Goal: Information Seeking & Learning: Learn about a topic

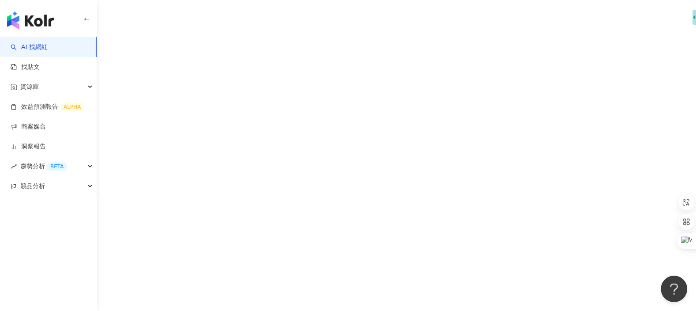
click at [332, 49] on div "AI 找網紅 找貼文 資源庫 效益預測報告 ALPHA 商案媒合 洞察報告 趨勢分析 BETA 競品分析" at bounding box center [348, 155] width 696 height 311
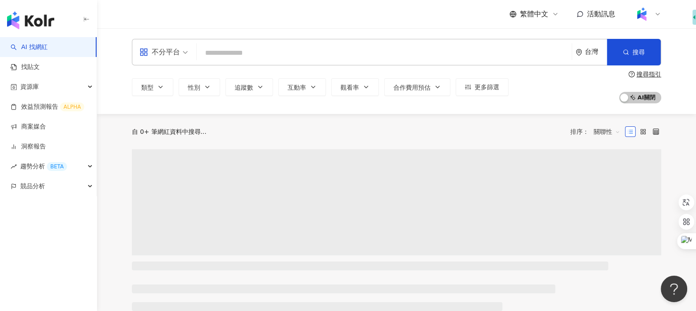
click at [331, 49] on input "search" at bounding box center [384, 53] width 368 height 17
type input "*"
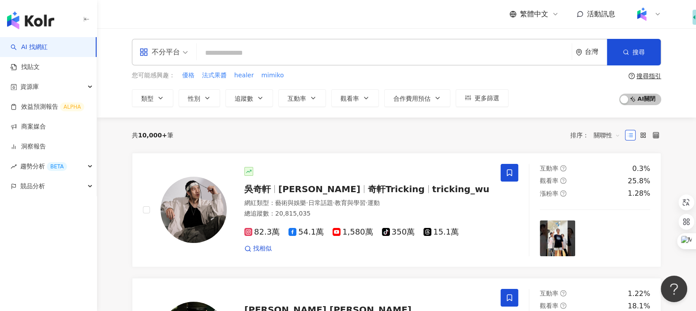
type input "*"
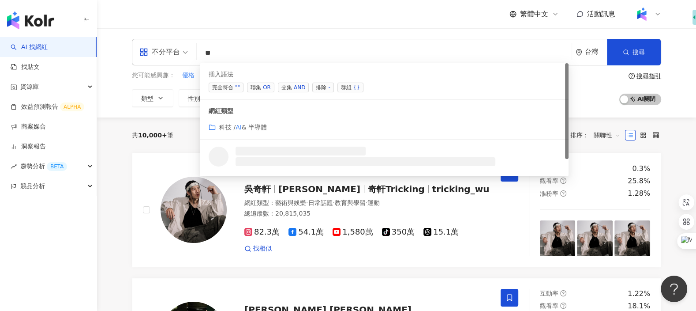
type input "*"
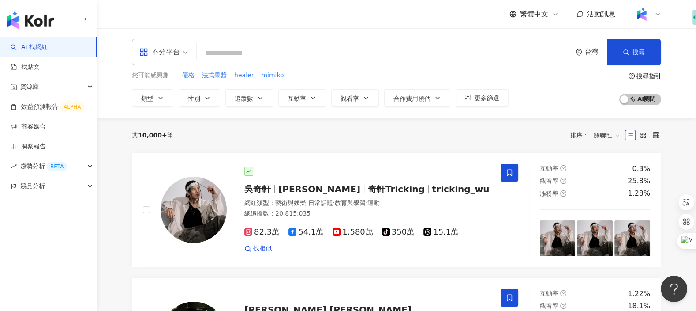
click at [650, 9] on div at bounding box center [647, 14] width 28 height 18
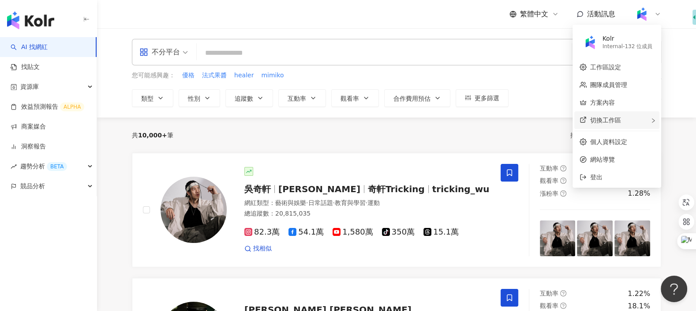
click at [624, 116] on div "切換工作區" at bounding box center [616, 120] width 85 height 18
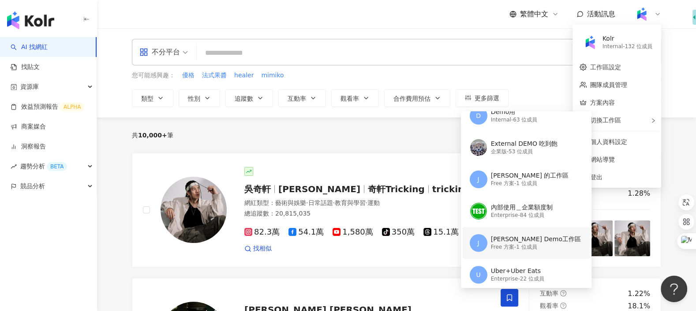
scroll to position [1, 0]
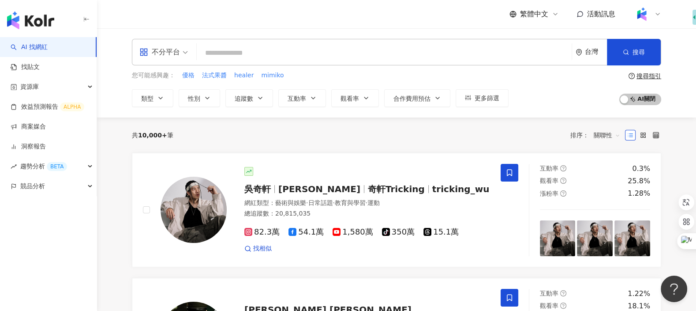
click at [418, 47] on input "search" at bounding box center [384, 53] width 368 height 17
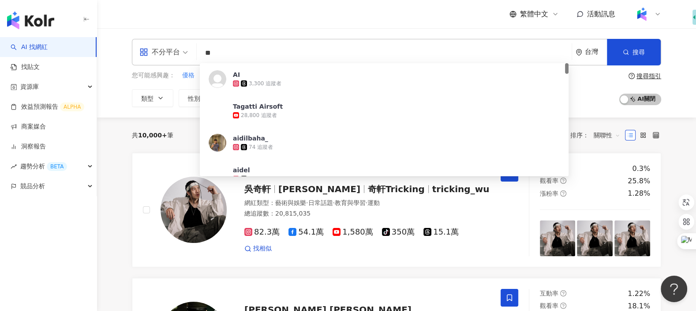
type input "*"
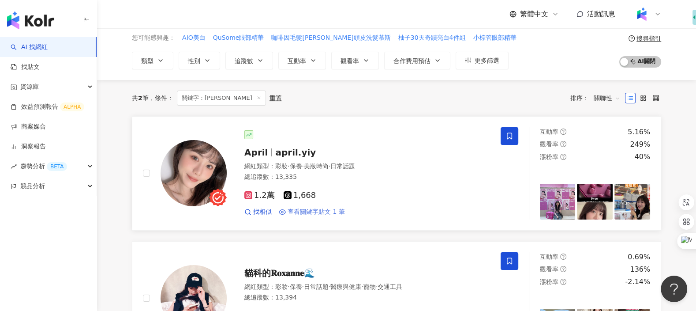
scroll to position [40, 0]
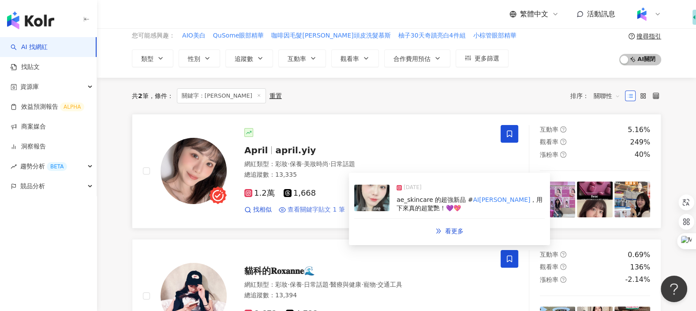
click at [329, 212] on span "查看關鍵字貼文 1 筆" at bounding box center [316, 209] width 57 height 9
click at [417, 207] on span "，用下來真的超驚艷！💜💖" at bounding box center [470, 204] width 146 height 16
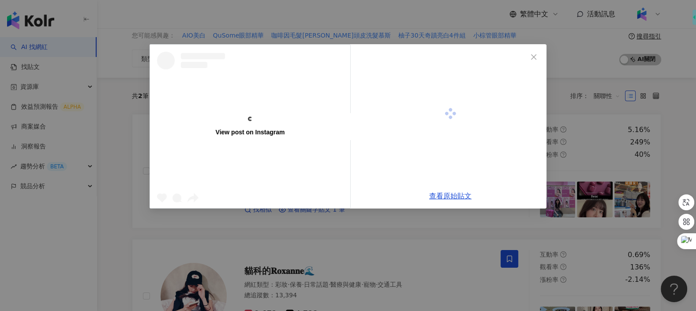
click at [344, 200] on div at bounding box center [253, 198] width 193 height 17
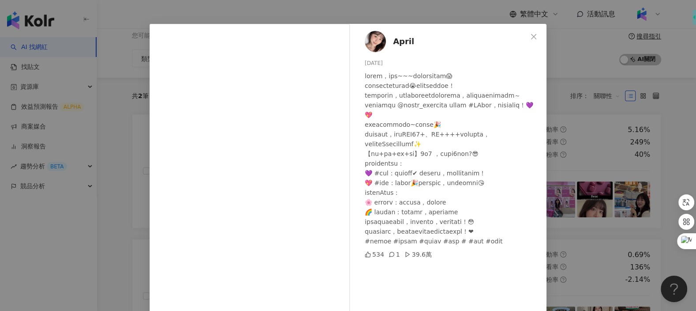
scroll to position [0, 0]
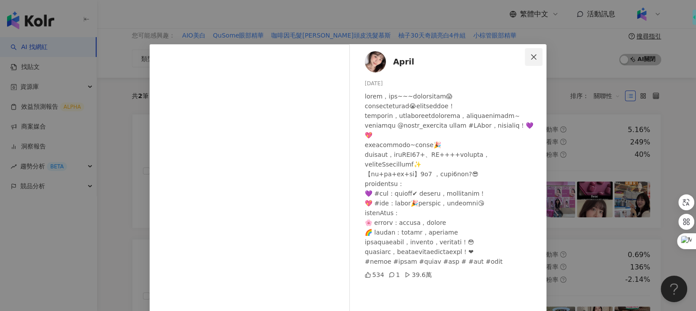
click at [534, 60] on button "Close" at bounding box center [534, 57] width 18 height 18
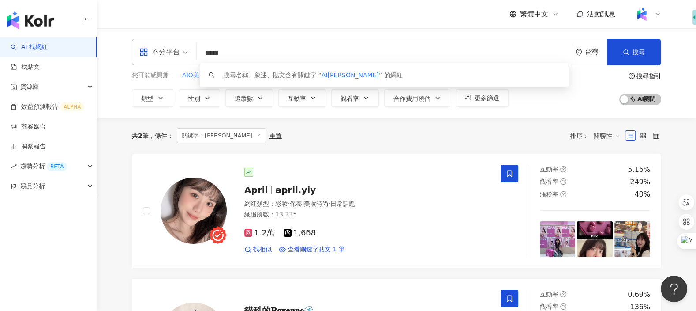
click at [308, 57] on input "*****" at bounding box center [384, 53] width 368 height 17
type input "*"
click at [307, 57] on input "*" at bounding box center [384, 53] width 368 height 17
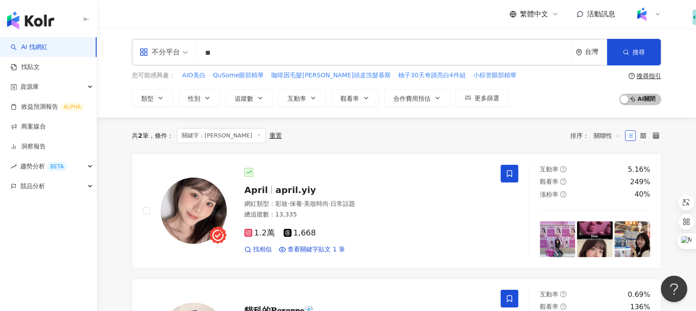
type input "*"
click at [647, 18] on img at bounding box center [642, 14] width 17 height 17
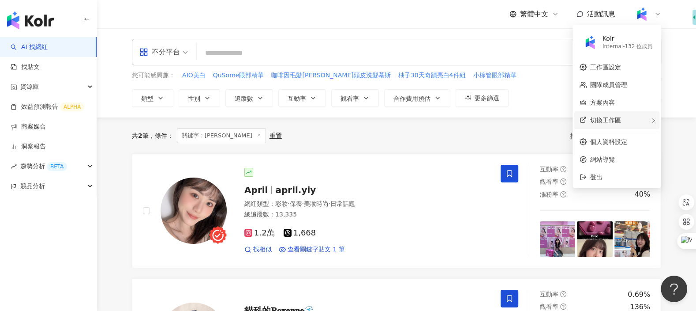
click at [626, 116] on div "切換工作區 D Demo用 Internal - 63 位成員 External DEMO 吃到飽 企業版 - 53 位成員 J Joyce Chung 的工…" at bounding box center [616, 120] width 85 height 18
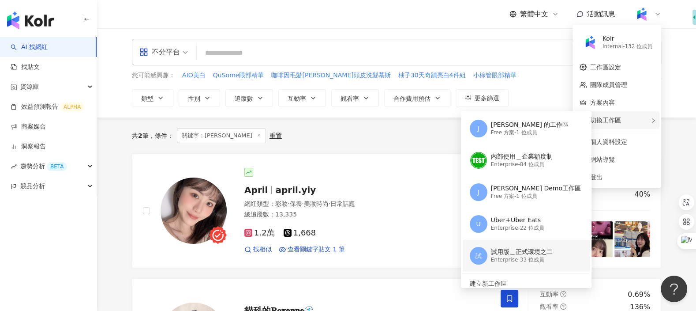
scroll to position [63, 0]
click at [512, 259] on div "Enterprise - 33 位成員" at bounding box center [522, 261] width 62 height 8
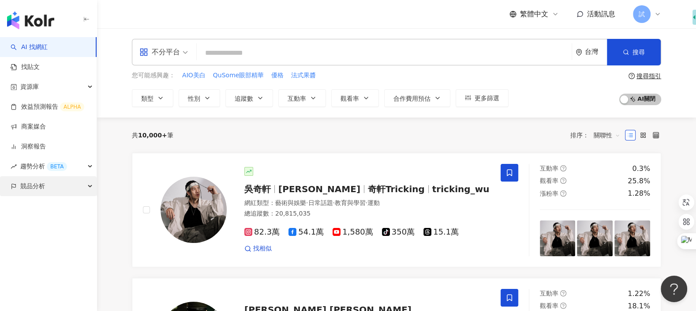
click at [74, 187] on div "競品分析" at bounding box center [48, 186] width 97 height 20
click at [642, 15] on span "試" at bounding box center [642, 14] width 6 height 10
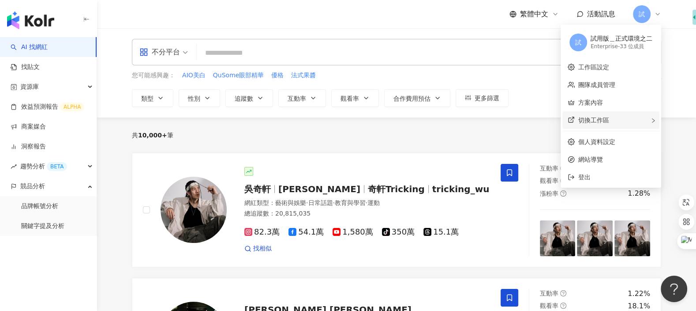
click at [618, 117] on div "切換工作區" at bounding box center [611, 120] width 97 height 18
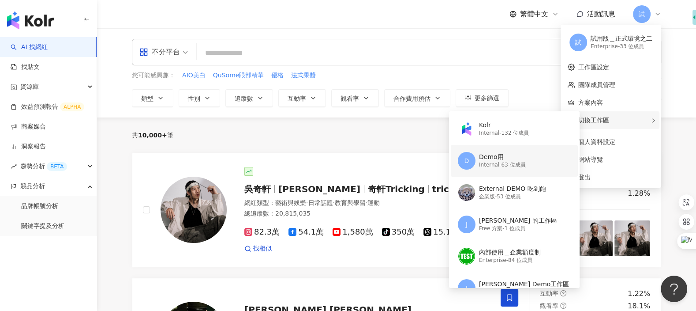
click at [507, 151] on div "D Demo用 Internal - 63 位成員" at bounding box center [513, 161] width 111 height 32
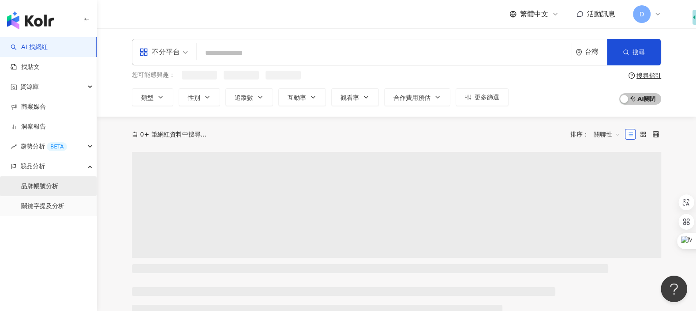
click at [53, 191] on link "品牌帳號分析" at bounding box center [39, 186] width 37 height 9
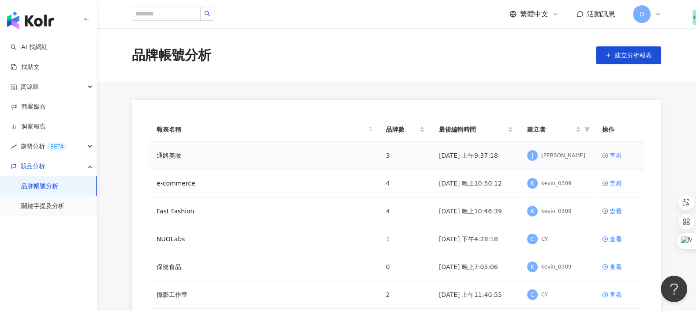
click at [626, 149] on td "查看" at bounding box center [619, 156] width 49 height 28
click at [616, 155] on div "查看" at bounding box center [616, 155] width 12 height 10
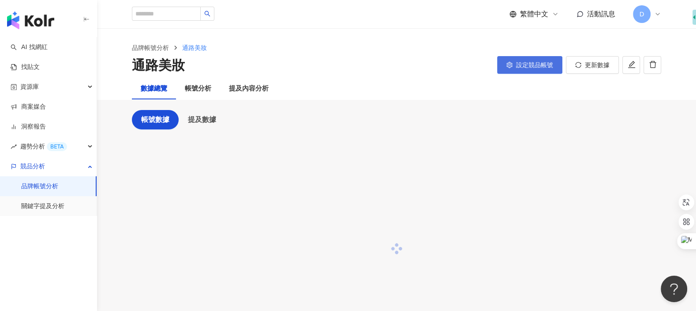
click at [518, 65] on span "設定競品帳號" at bounding box center [534, 64] width 37 height 7
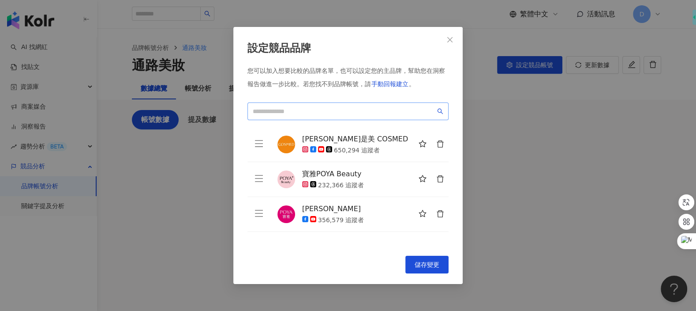
click at [407, 105] on span at bounding box center [348, 111] width 201 height 18
click at [451, 41] on icon "close" at bounding box center [449, 39] width 7 height 7
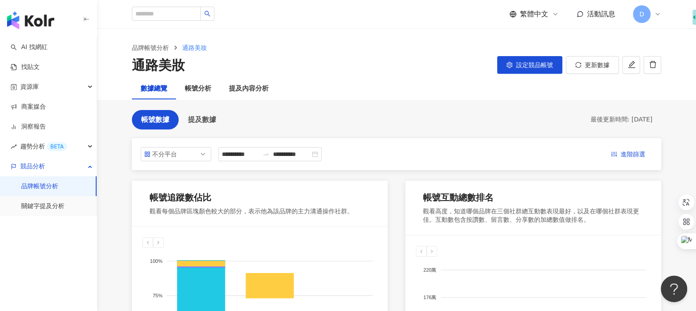
click at [58, 184] on link "品牌帳號分析" at bounding box center [39, 186] width 37 height 9
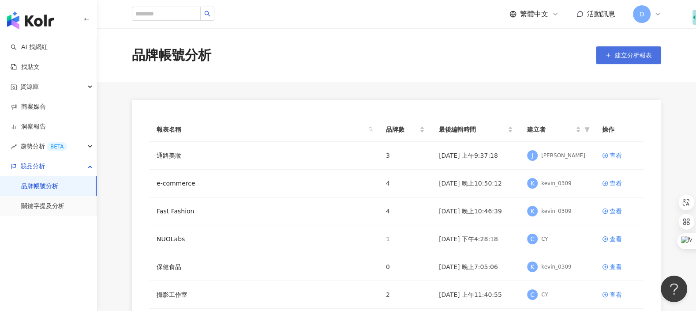
click at [617, 53] on span "建立分析報表" at bounding box center [633, 55] width 37 height 7
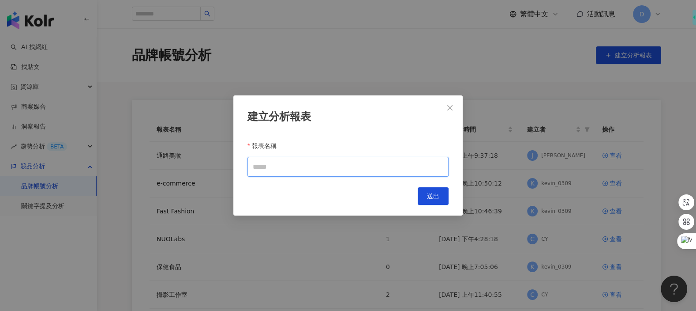
click at [386, 161] on input "報表名稱" at bounding box center [348, 167] width 201 height 20
type input "*"
type input "****"
click at [447, 194] on button "送出" at bounding box center [433, 196] width 31 height 18
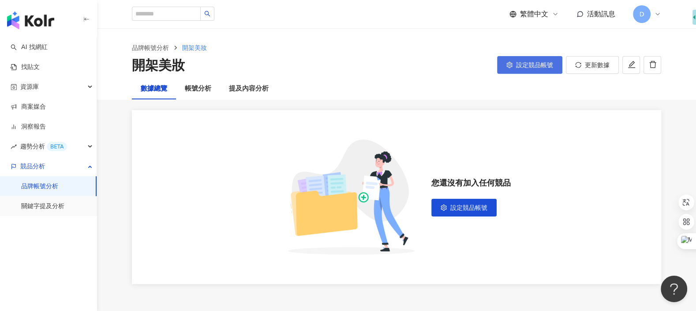
click at [524, 70] on button "設定競品帳號" at bounding box center [529, 65] width 65 height 18
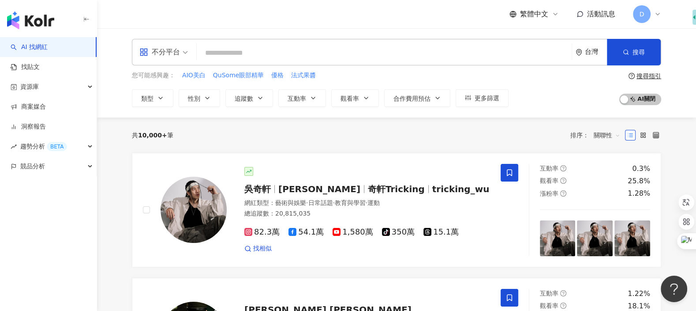
click at [232, 45] on input "search" at bounding box center [384, 53] width 368 height 17
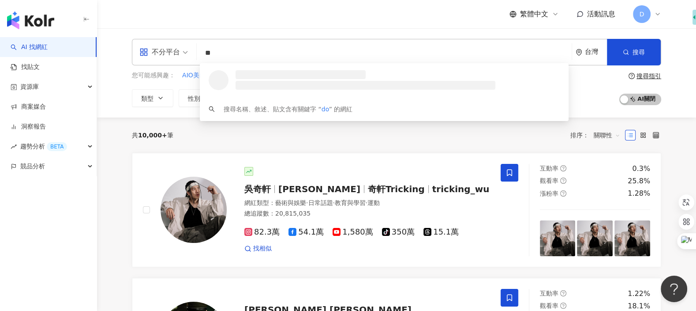
type input "*"
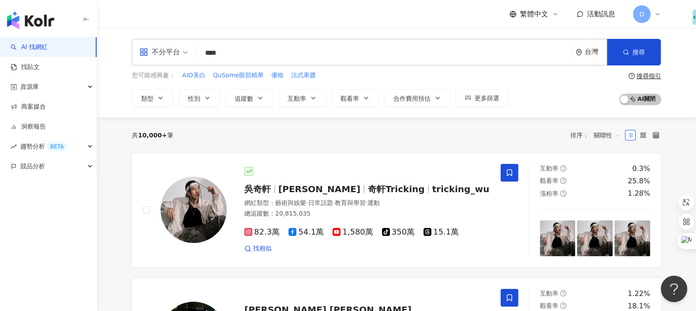
type input "***"
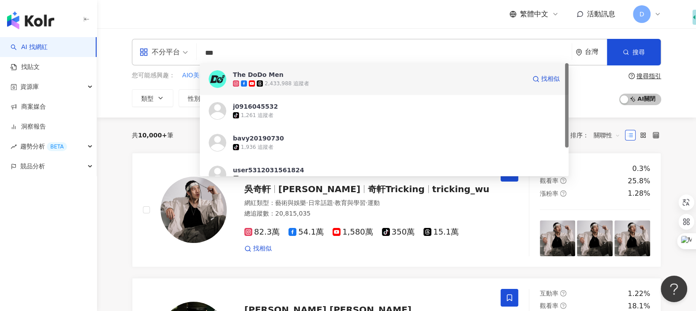
click at [264, 85] on span at bounding box center [261, 83] width 8 height 6
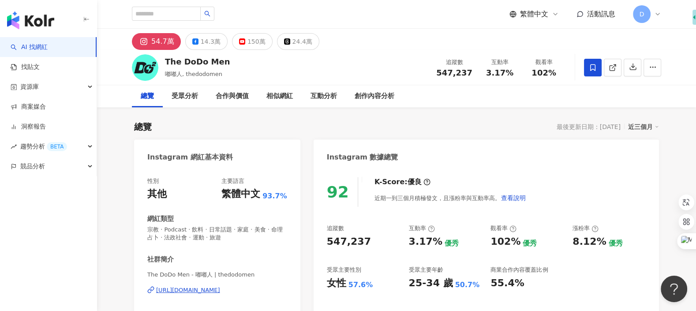
click at [665, 7] on div "繁體中文 活動訊息 D" at bounding box center [396, 14] width 565 height 28
click at [664, 7] on div "繁體中文 活動訊息 D" at bounding box center [396, 14] width 565 height 28
click at [657, 13] on icon at bounding box center [657, 14] width 7 height 7
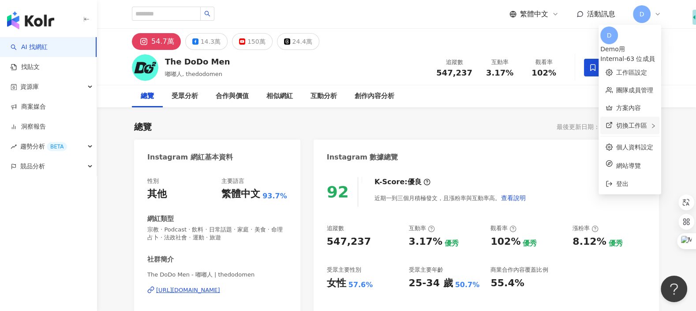
click at [639, 123] on div "切換工作區" at bounding box center [629, 125] width 59 height 18
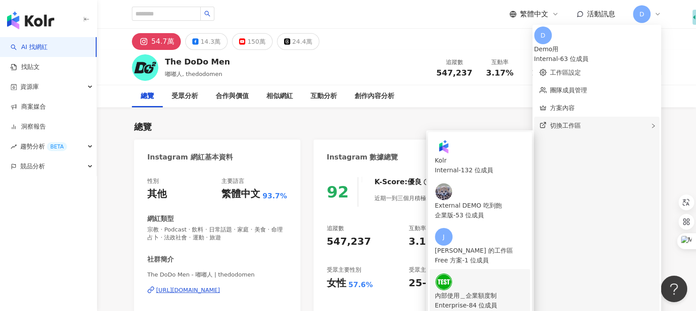
scroll to position [69, 0]
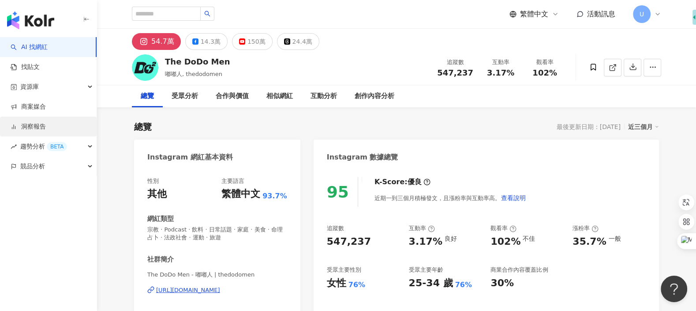
click at [46, 122] on link "洞察報告" at bounding box center [28, 126] width 35 height 9
click at [46, 128] on link "洞察報告" at bounding box center [28, 126] width 35 height 9
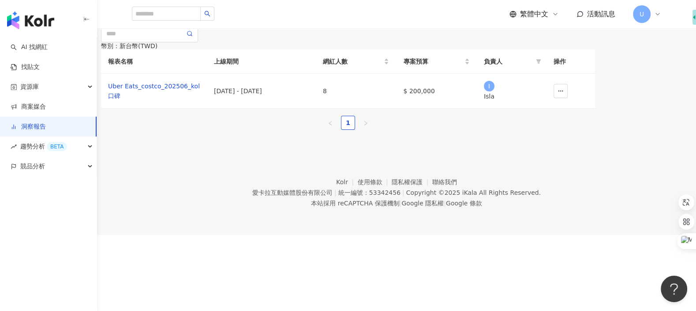
click at [46, 128] on link "洞察報告" at bounding box center [28, 126] width 35 height 9
click at [652, 13] on div "U" at bounding box center [647, 14] width 28 height 18
